Goal: Information Seeking & Learning: Learn about a topic

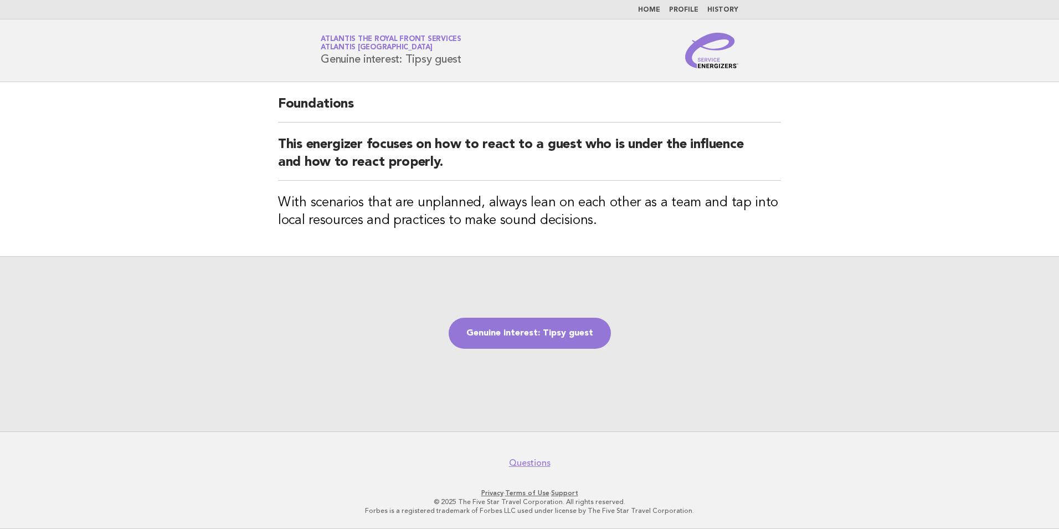
click at [538, 307] on div "Genuine interest: Tipsy guest" at bounding box center [529, 343] width 1059 height 175
click at [538, 322] on link "Genuine interest: Tipsy guest" at bounding box center [530, 332] width 162 height 31
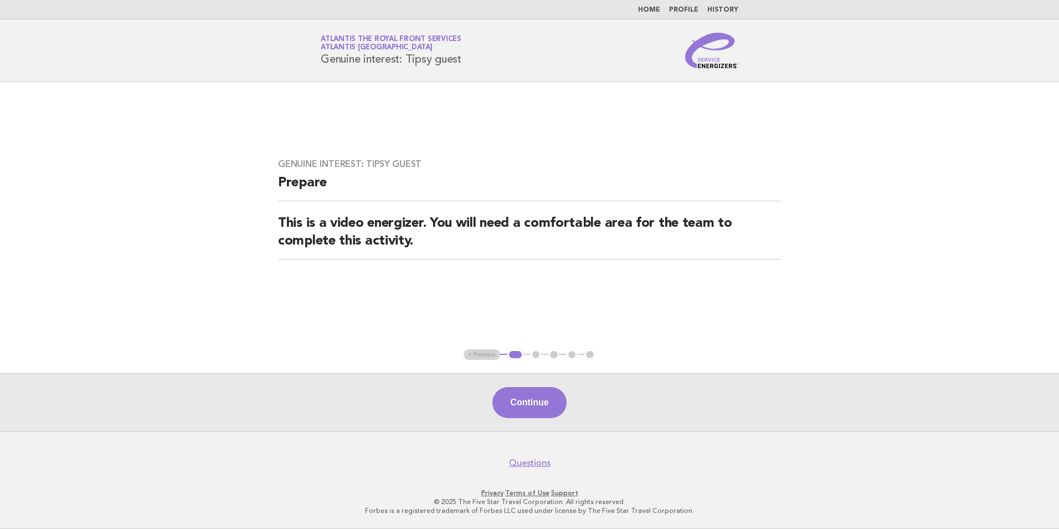
click at [991, 251] on main "Genuine interest: Tipsy guest Prepare This is a video energizer. You will need …" at bounding box center [529, 256] width 1059 height 349
click at [532, 418] on button "Continue" at bounding box center [530, 402] width 74 height 31
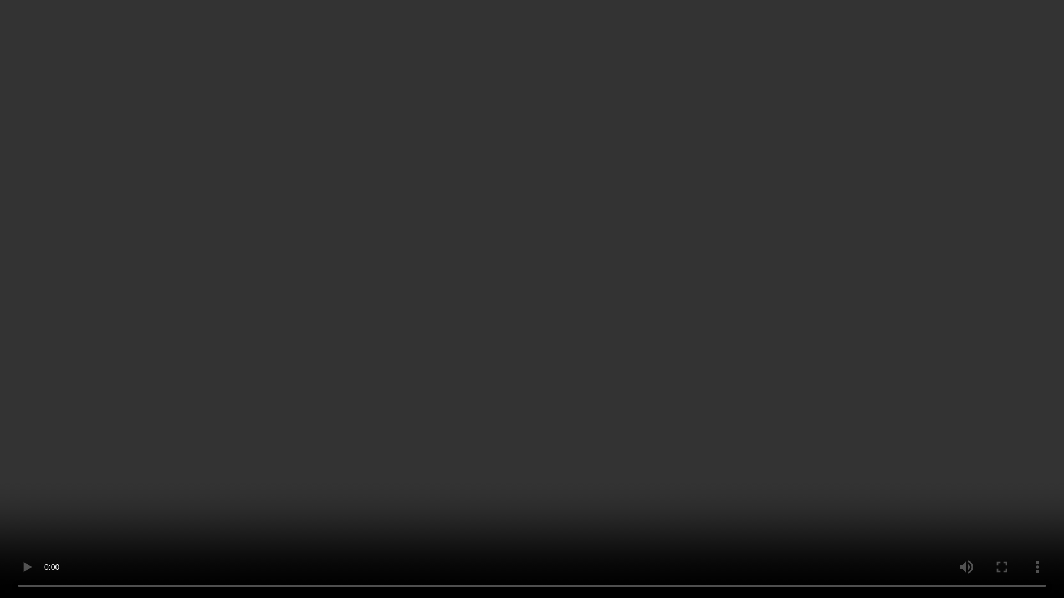
click at [12, 528] on video at bounding box center [532, 299] width 1064 height 598
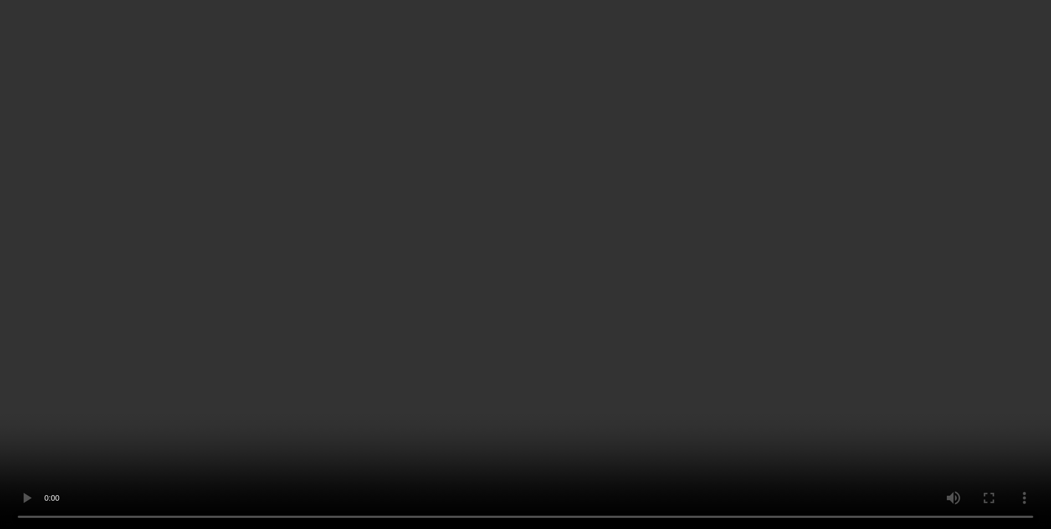
scroll to position [166, 0]
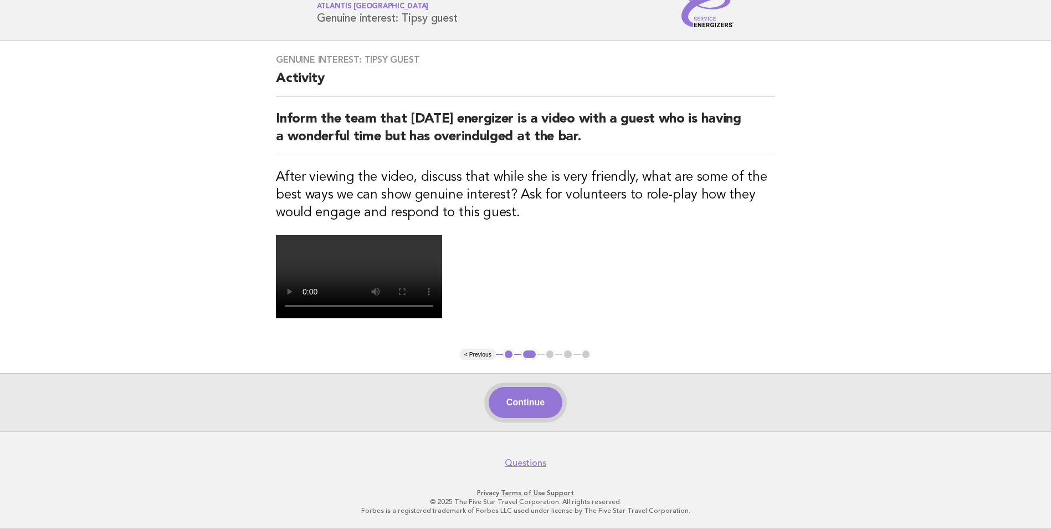
click at [548, 418] on button "Continue" at bounding box center [526, 402] width 74 height 31
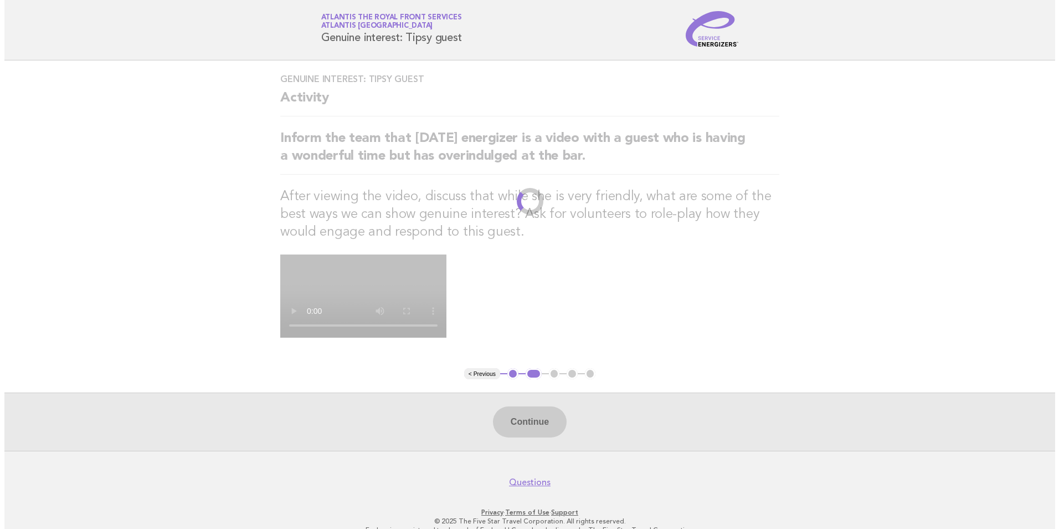
scroll to position [0, 0]
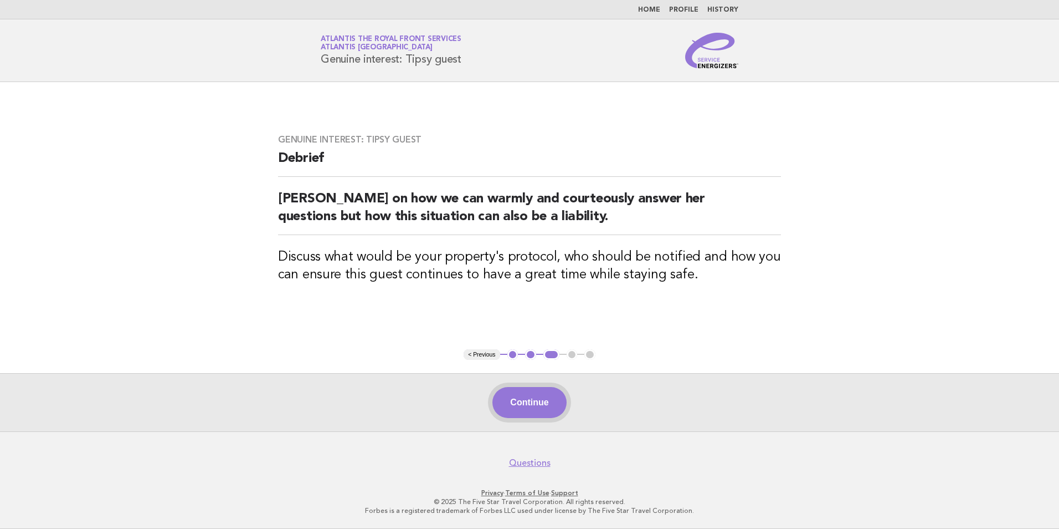
click at [552, 402] on button "Continue" at bounding box center [530, 402] width 74 height 31
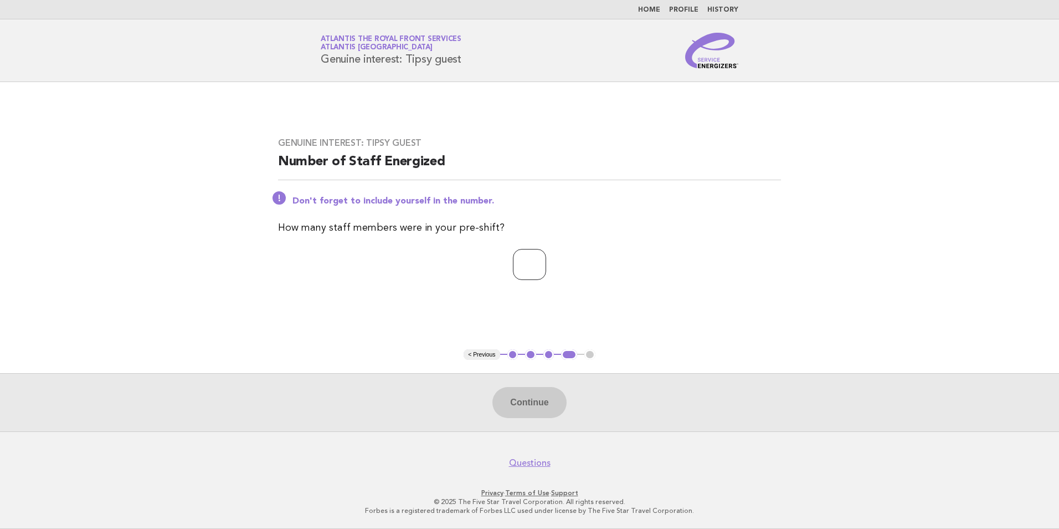
click at [523, 276] on input "number" at bounding box center [529, 264] width 33 height 31
type input "*"
click at [550, 402] on button "Continue" at bounding box center [530, 402] width 74 height 31
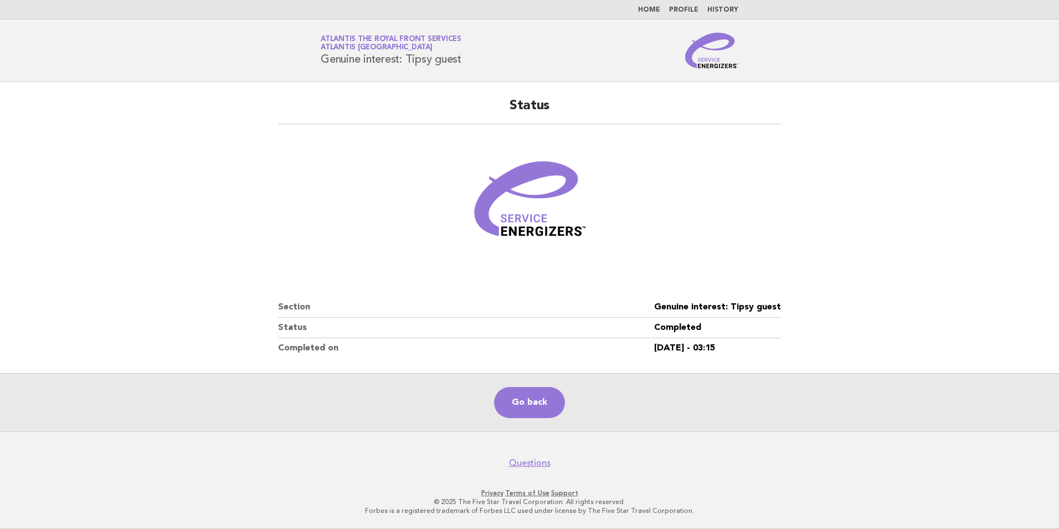
click at [48, 121] on main "Status Section Genuine interest: Tipsy guest Status Completed Completed on 14/S…" at bounding box center [529, 256] width 1059 height 349
